Goal: Information Seeking & Learning: Check status

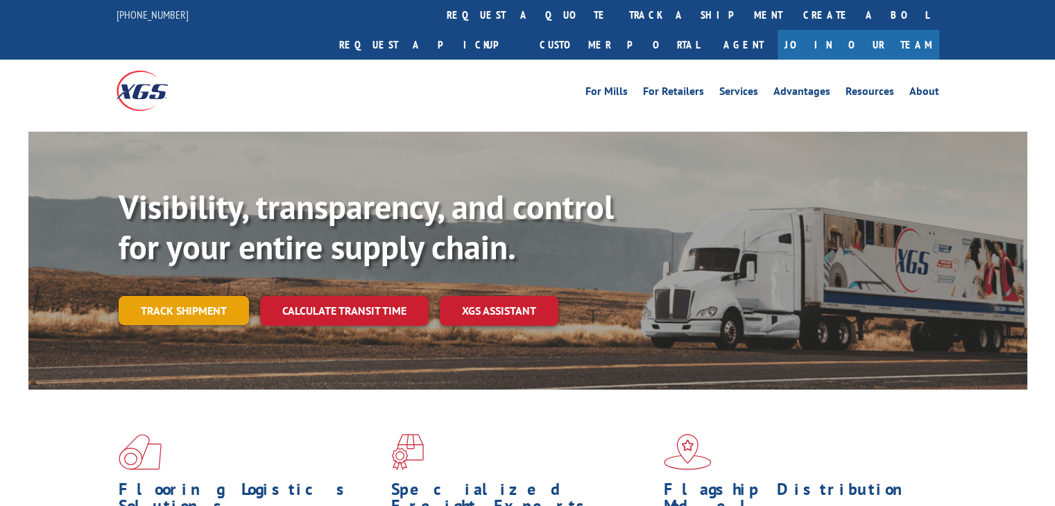
click at [201, 296] on link "Track shipment" at bounding box center [184, 310] width 130 height 29
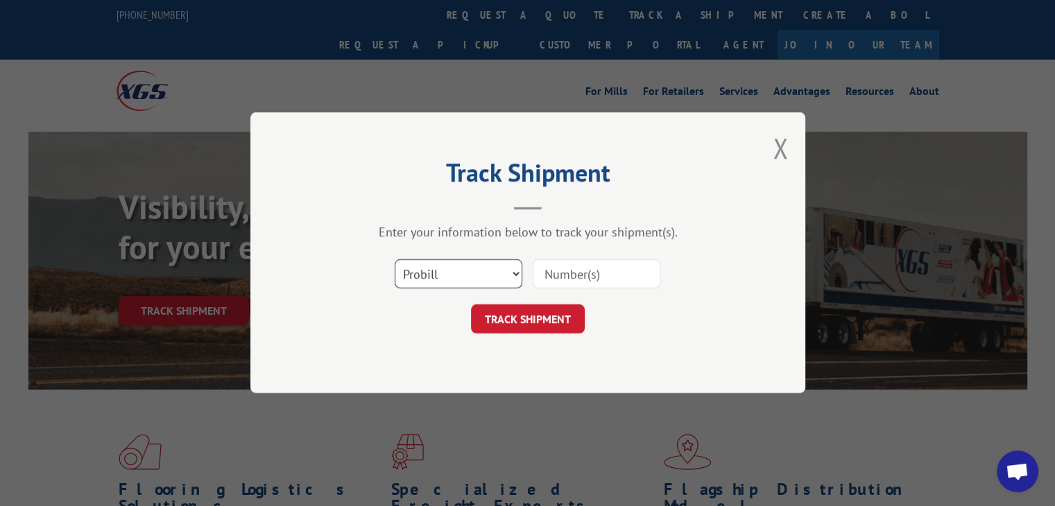
click at [466, 273] on select "Select category... Probill BOL PO" at bounding box center [459, 274] width 128 height 29
select select "bol"
click at [395, 260] on select "Select category... Probill BOL PO" at bounding box center [459, 274] width 128 height 29
click at [609, 268] on input at bounding box center [597, 274] width 128 height 29
type input "7063233"
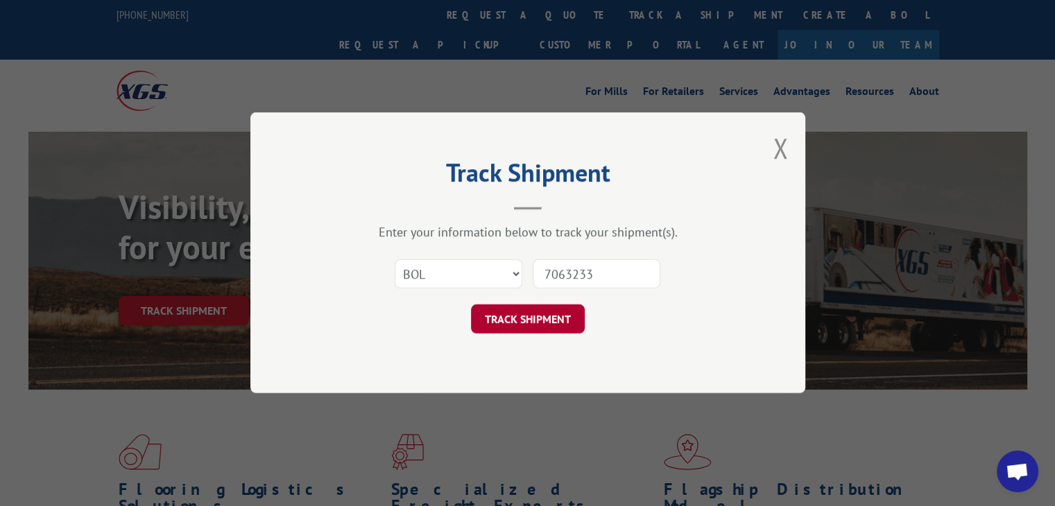
click at [513, 323] on button "TRACK SHIPMENT" at bounding box center [528, 319] width 114 height 29
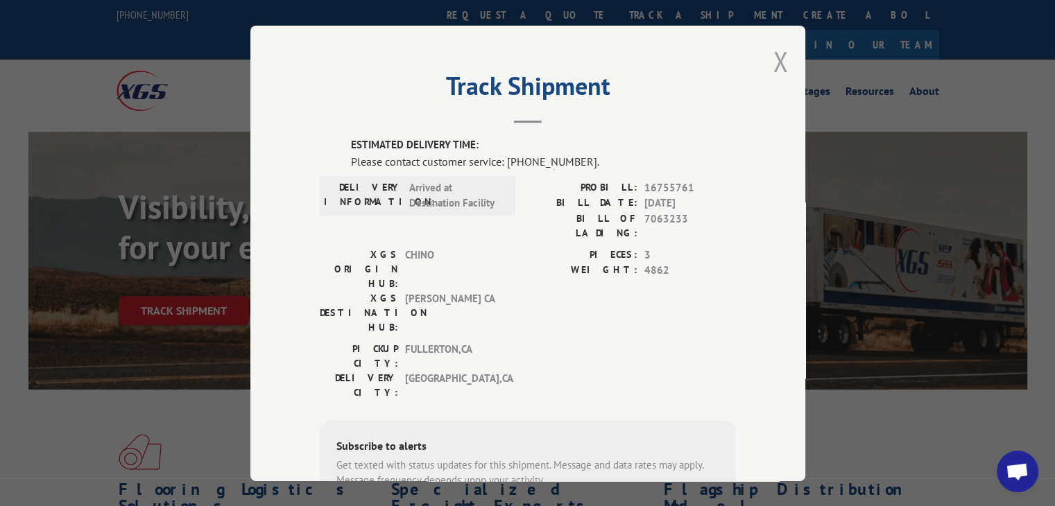
click at [773, 65] on button "Close modal" at bounding box center [780, 61] width 15 height 37
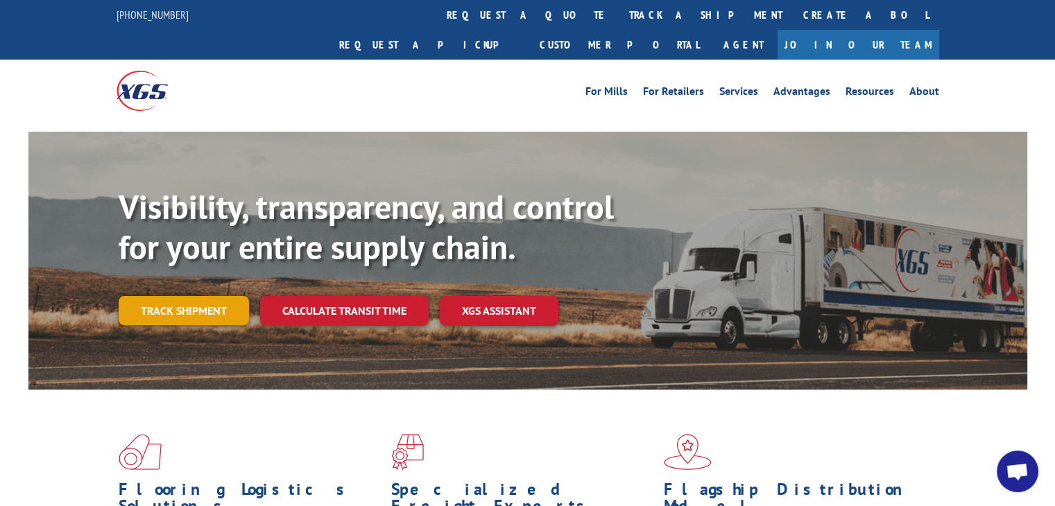
click at [208, 296] on link "Track shipment" at bounding box center [184, 310] width 130 height 29
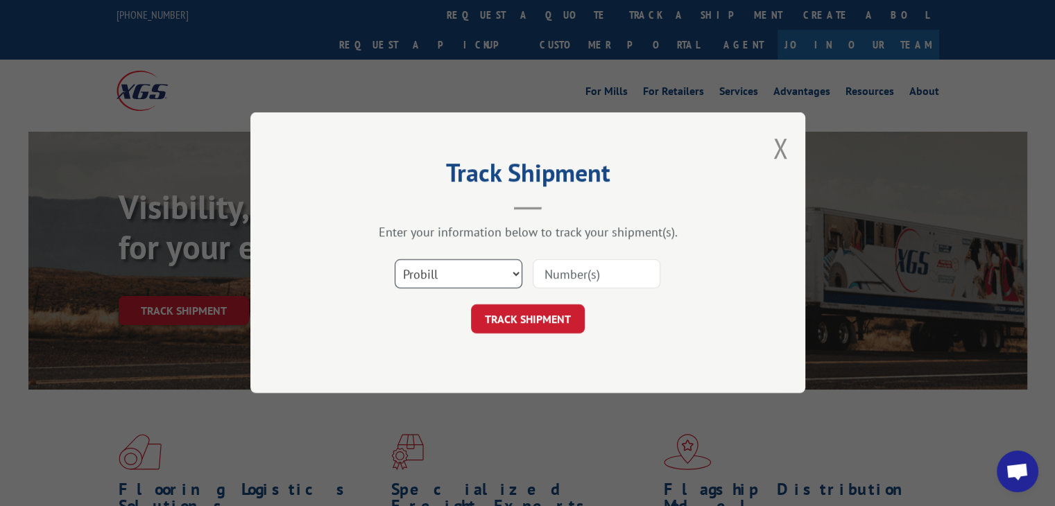
click at [485, 278] on select "Select category... Probill BOL PO" at bounding box center [459, 274] width 128 height 29
select select "bol"
click at [395, 260] on select "Select category... Probill BOL PO" at bounding box center [459, 274] width 128 height 29
click at [560, 270] on input at bounding box center [597, 274] width 128 height 29
type input "7063233"
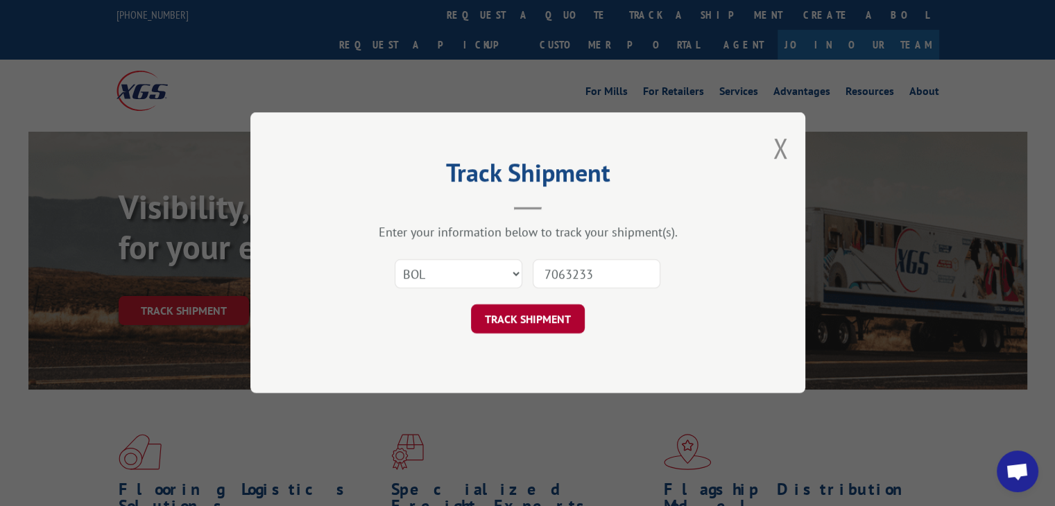
click at [552, 323] on button "TRACK SHIPMENT" at bounding box center [528, 319] width 114 height 29
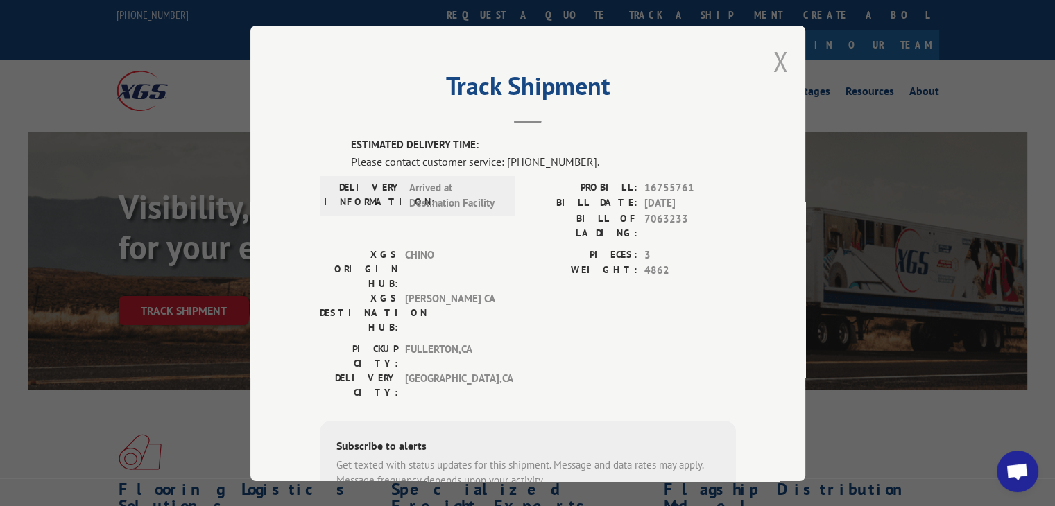
click at [780, 70] on button "Close modal" at bounding box center [780, 61] width 15 height 37
